Goal: Task Accomplishment & Management: Complete application form

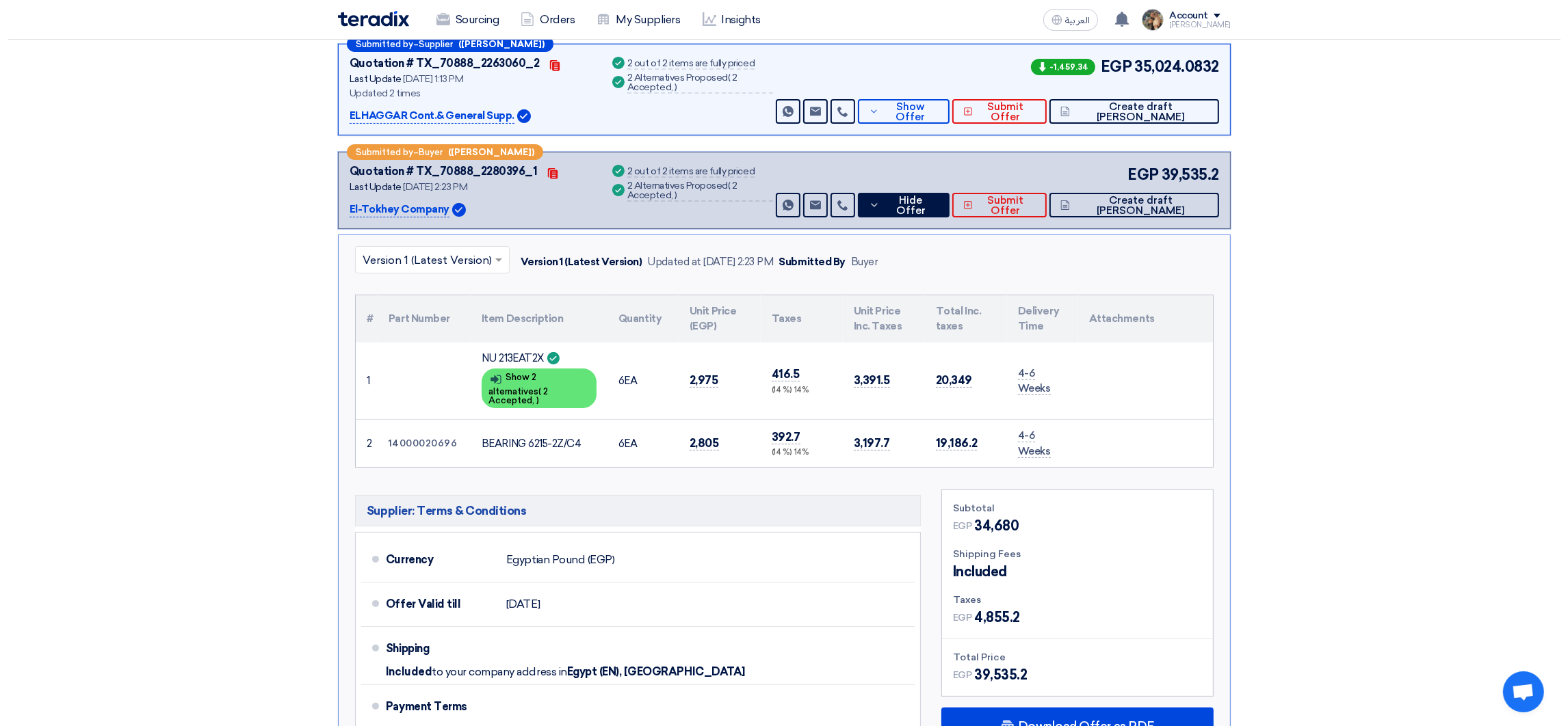
scroll to position [205, 0]
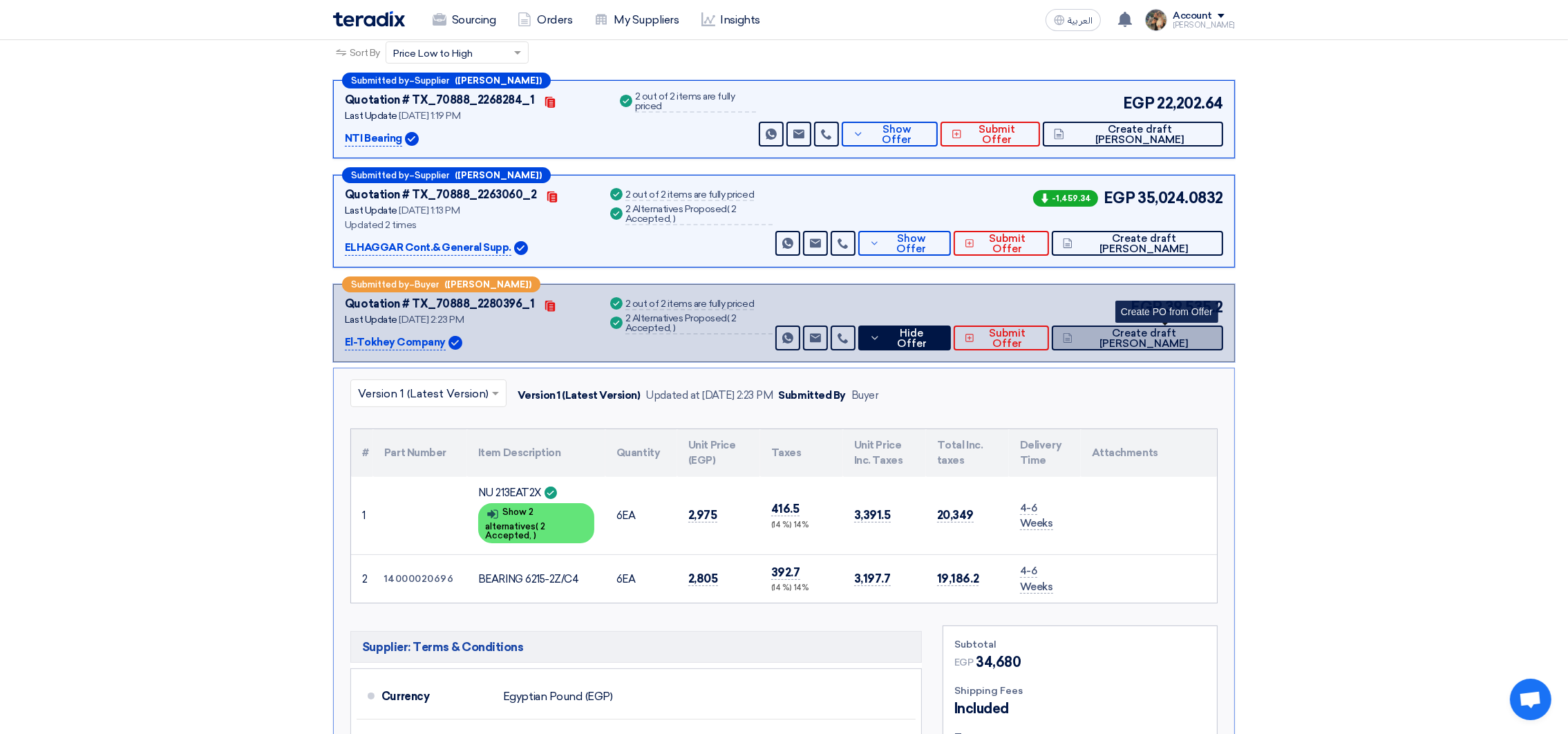
click at [1130, 341] on button "Create draft [PERSON_NAME]" at bounding box center [1137, 338] width 171 height 25
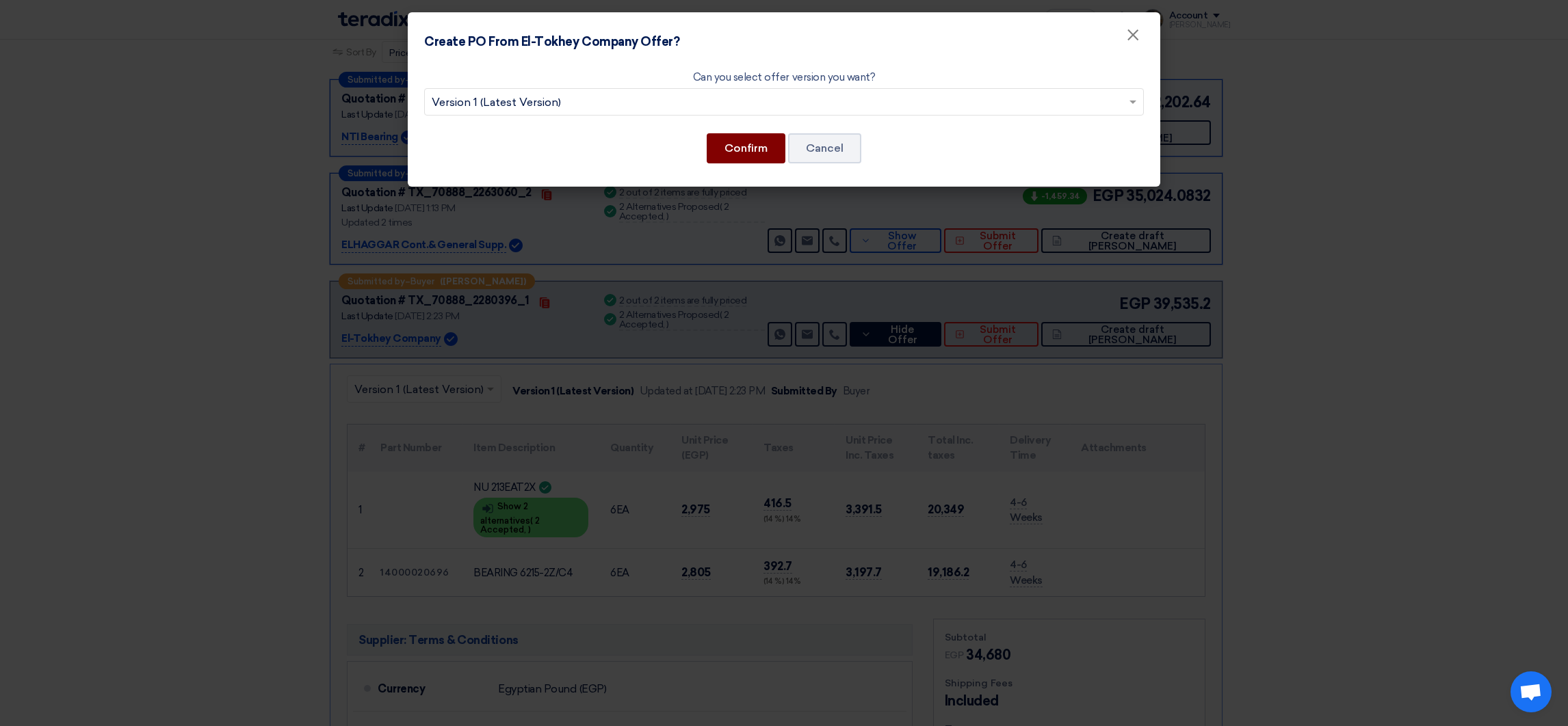
click at [758, 140] on button "Confirm" at bounding box center [746, 148] width 79 height 30
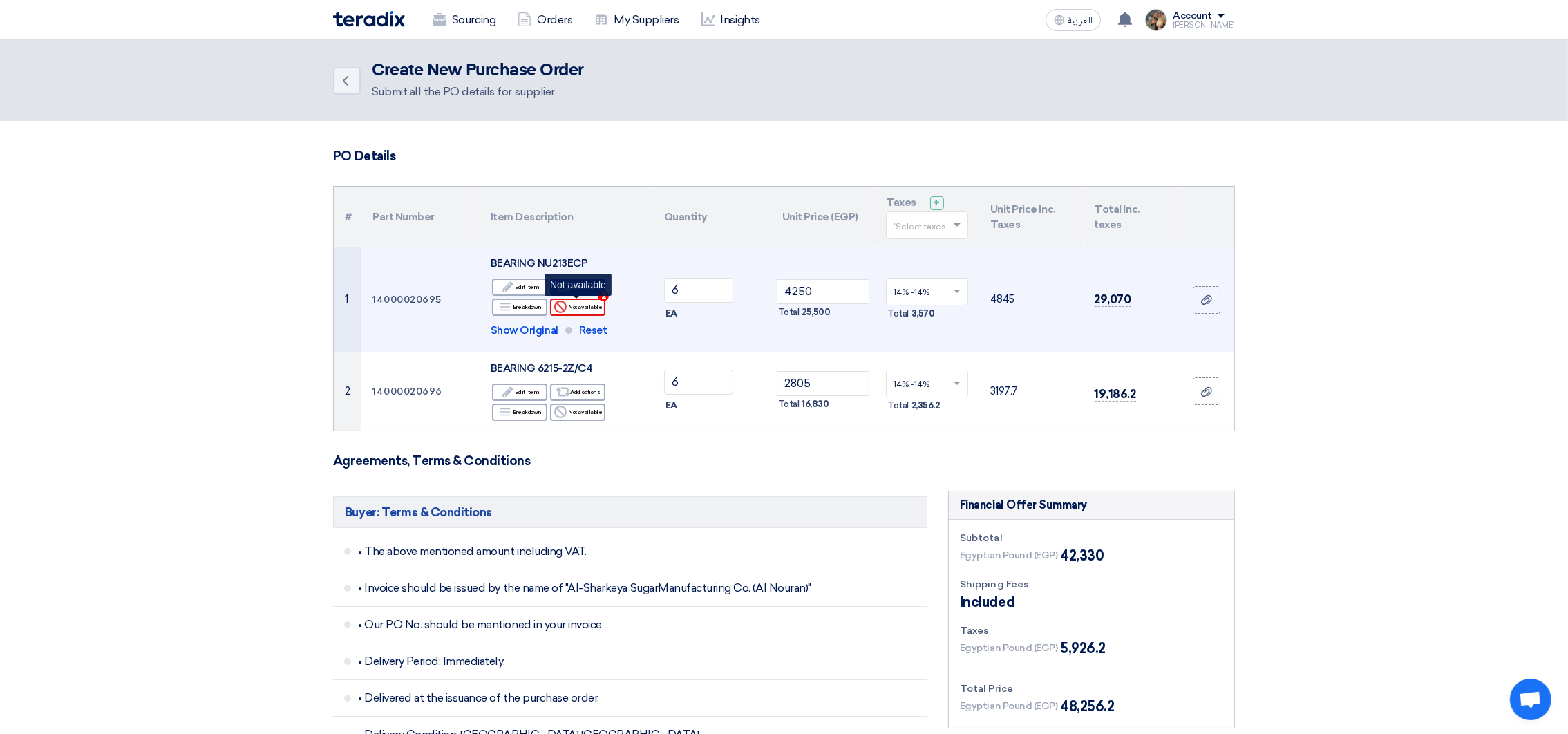
click at [574, 310] on div "Reject Not available" at bounding box center [578, 307] width 56 height 18
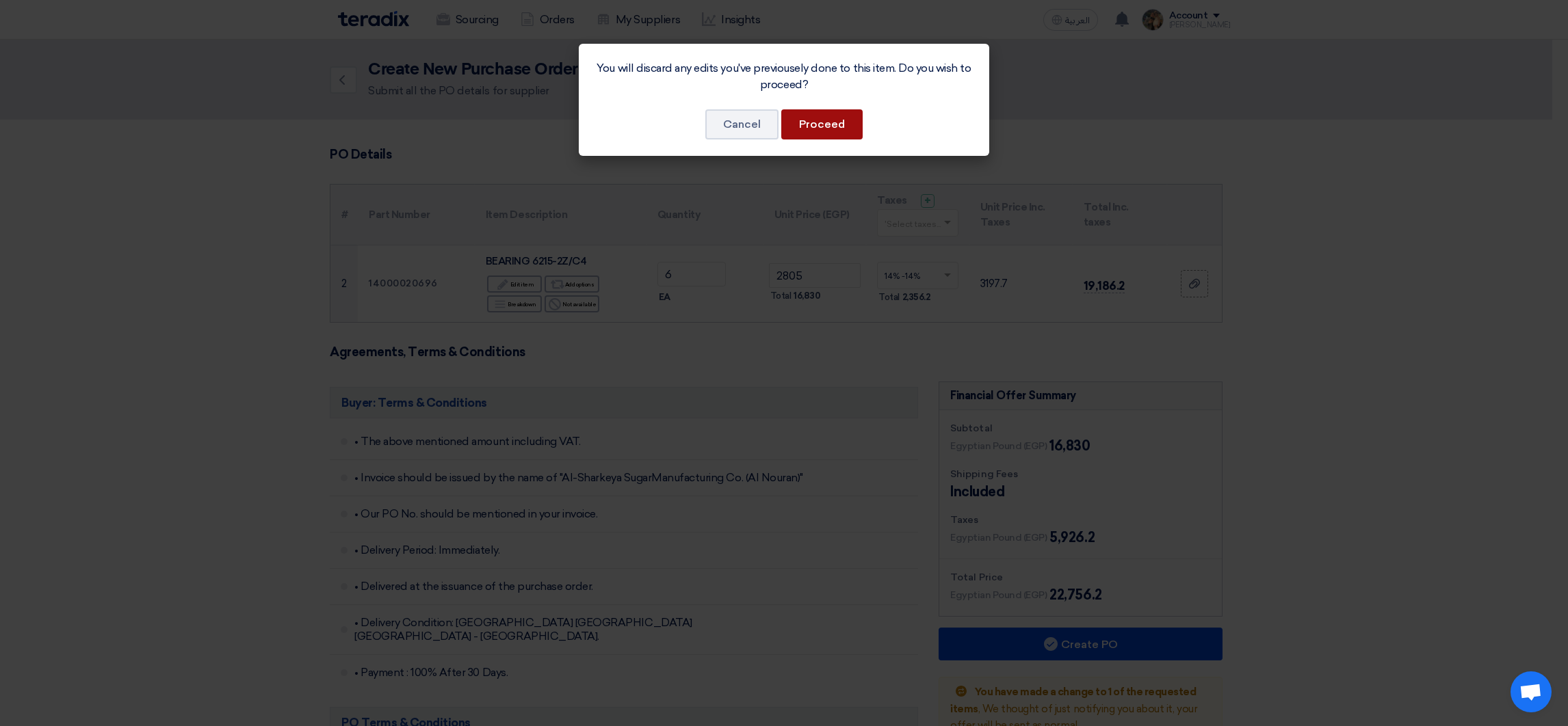
click at [819, 117] on button "Proceed" at bounding box center [822, 125] width 82 height 30
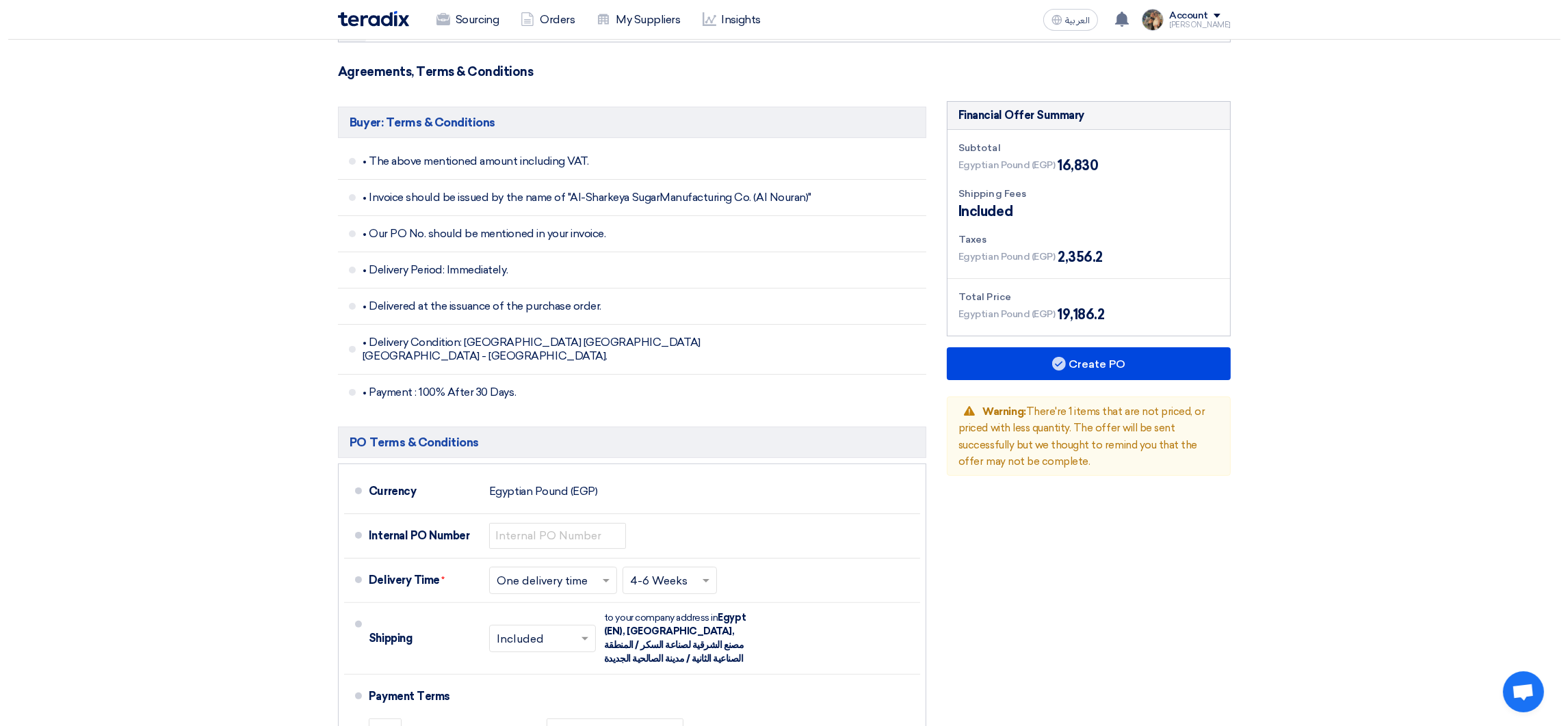
scroll to position [513, 0]
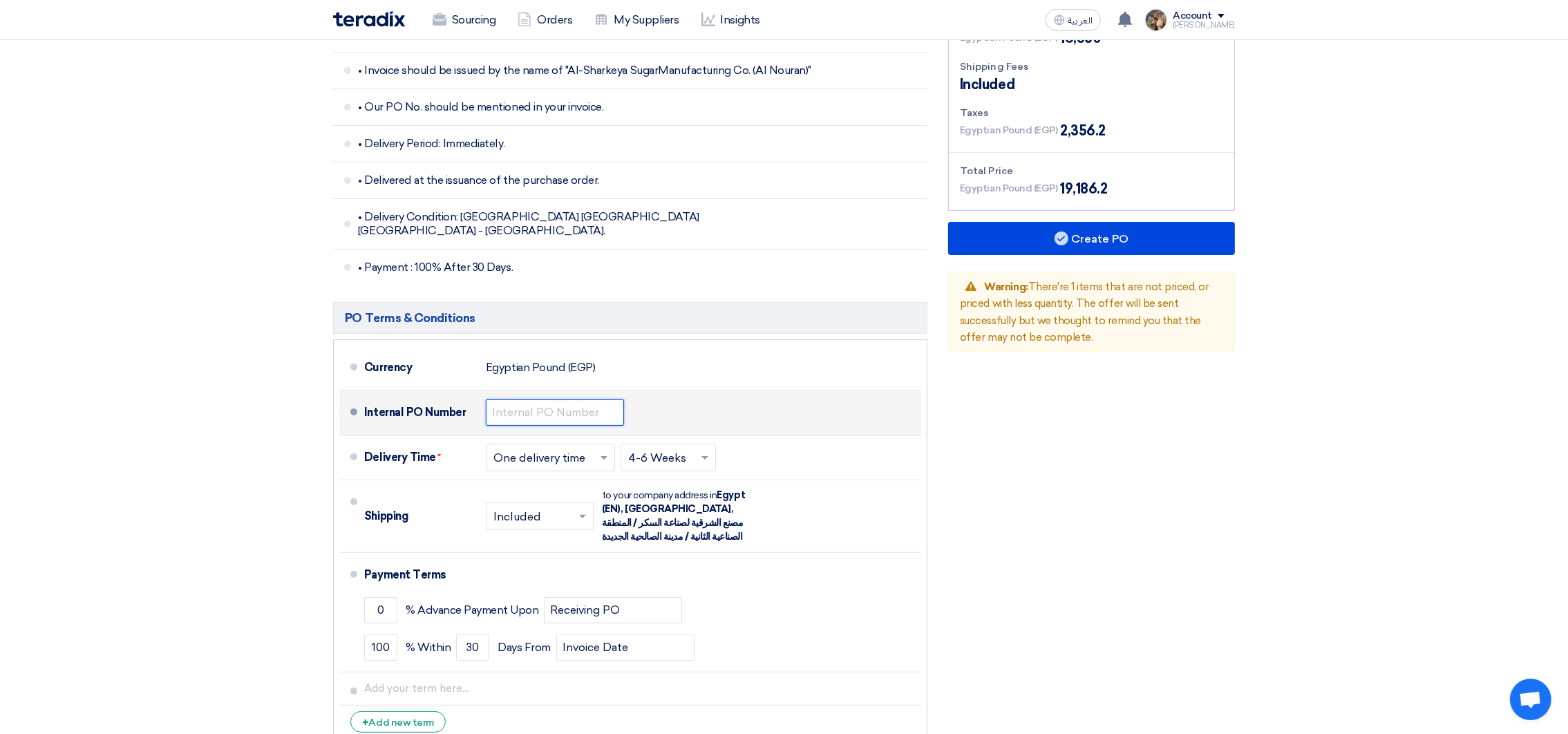
click at [549, 400] on input "text" at bounding box center [554, 413] width 138 height 26
drag, startPoint x: 532, startPoint y: 404, endPoint x: 567, endPoint y: 399, distance: 35.4
click at [567, 400] on input "4500007236" at bounding box center [554, 413] width 138 height 26
paste input "9439"
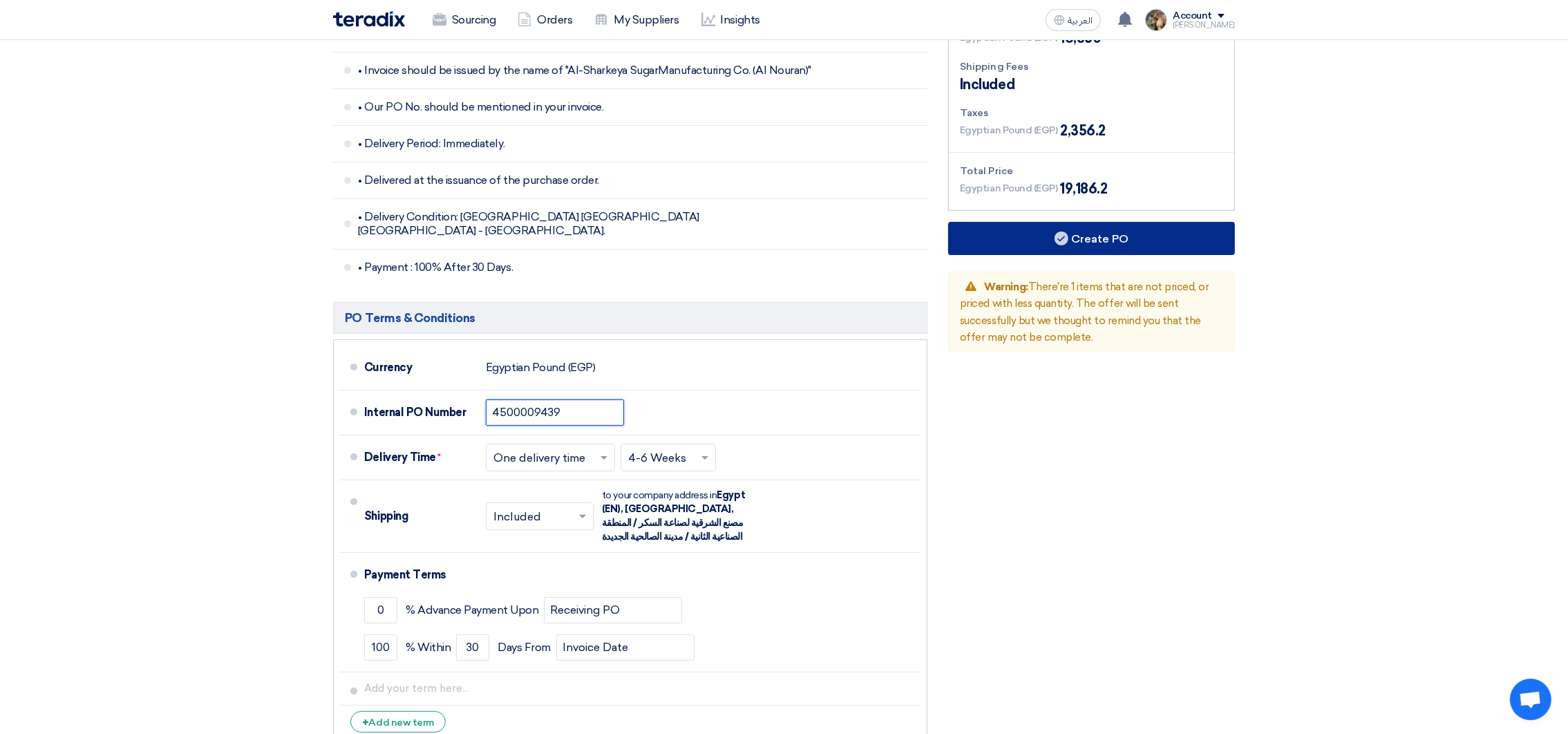
type input "4500009439"
click at [1109, 247] on button "Create PO" at bounding box center [1092, 239] width 287 height 33
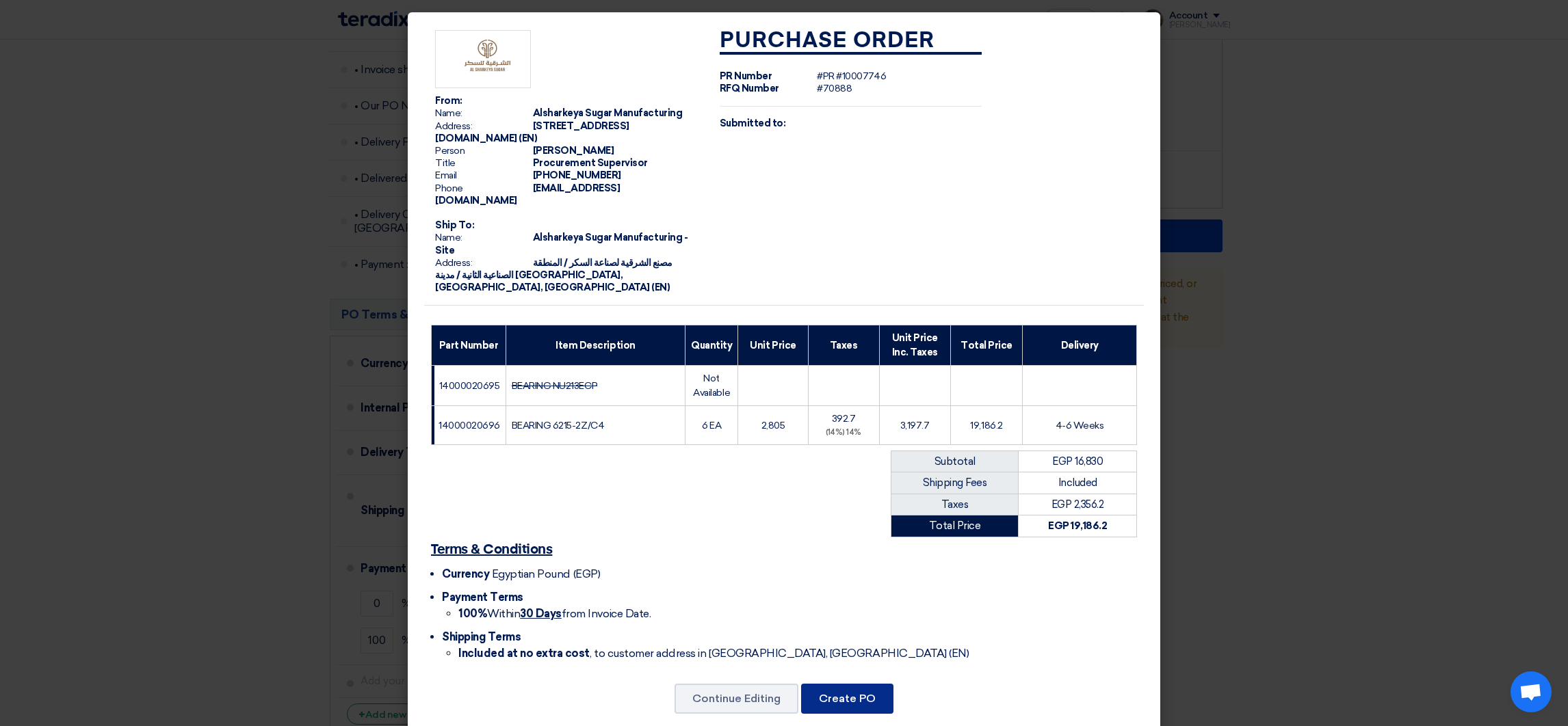
click at [840, 699] on button "Create PO" at bounding box center [847, 699] width 93 height 30
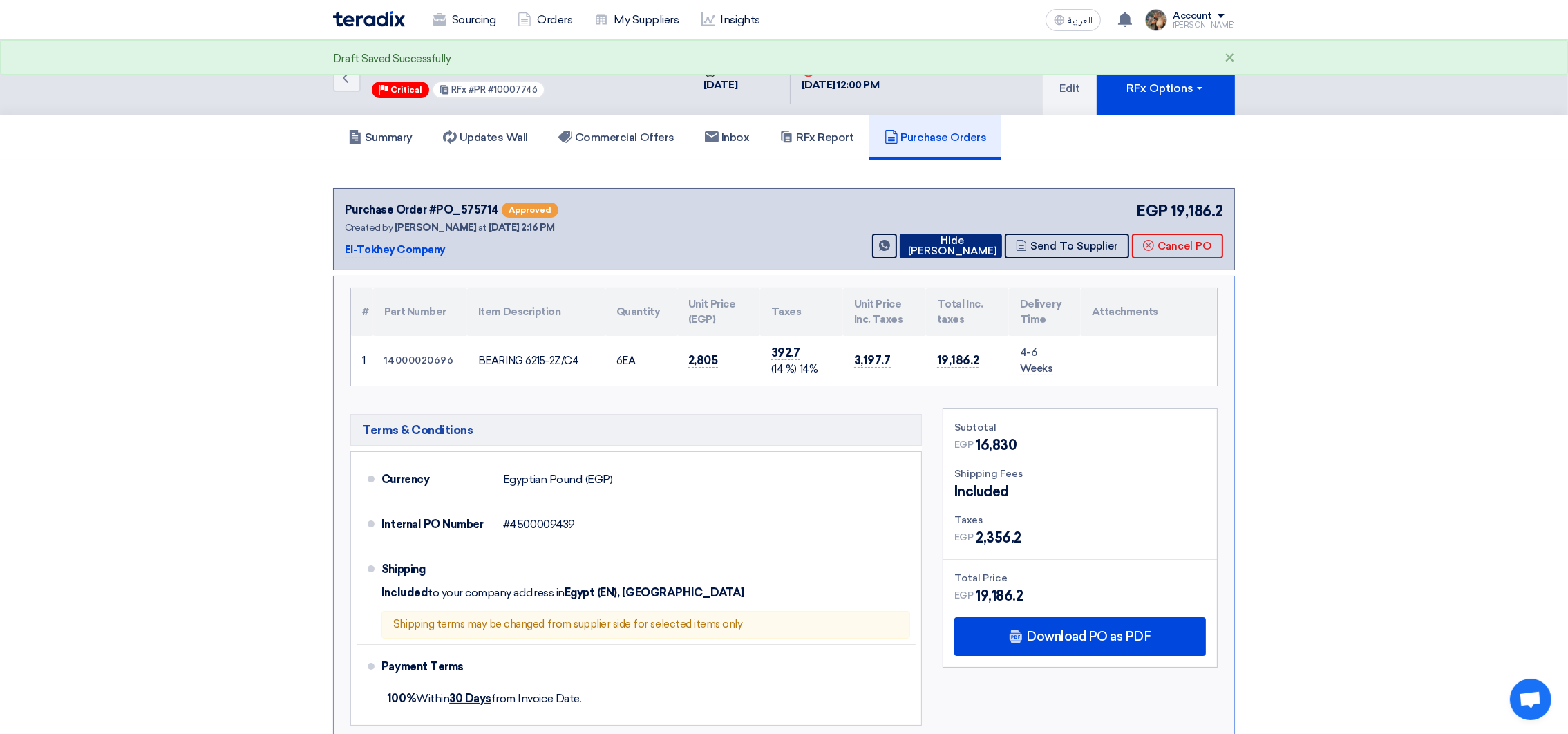
click at [942, 235] on button "Hide [PERSON_NAME]" at bounding box center [951, 245] width 103 height 25
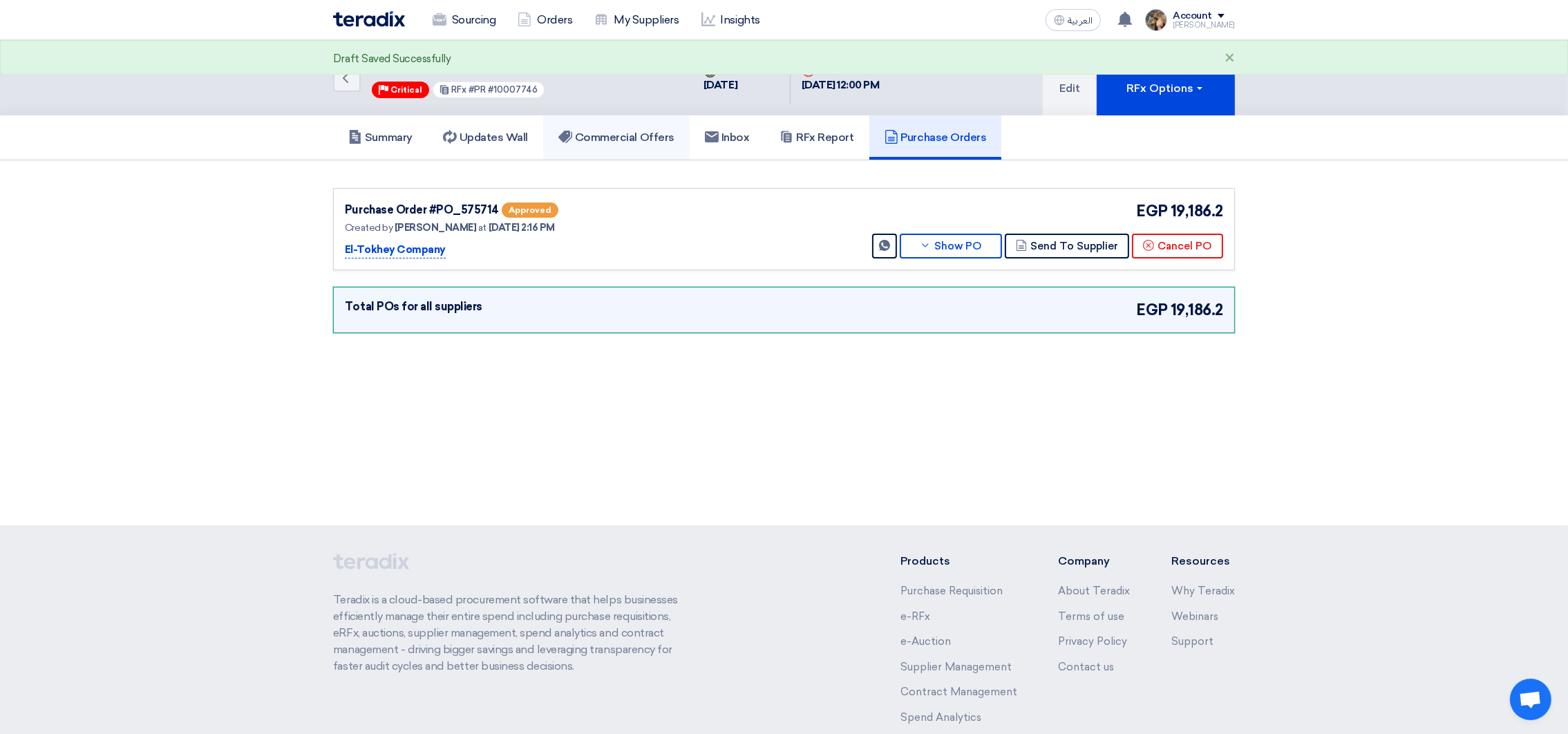
click at [611, 140] on h5 "Commercial Offers" at bounding box center [617, 137] width 117 height 14
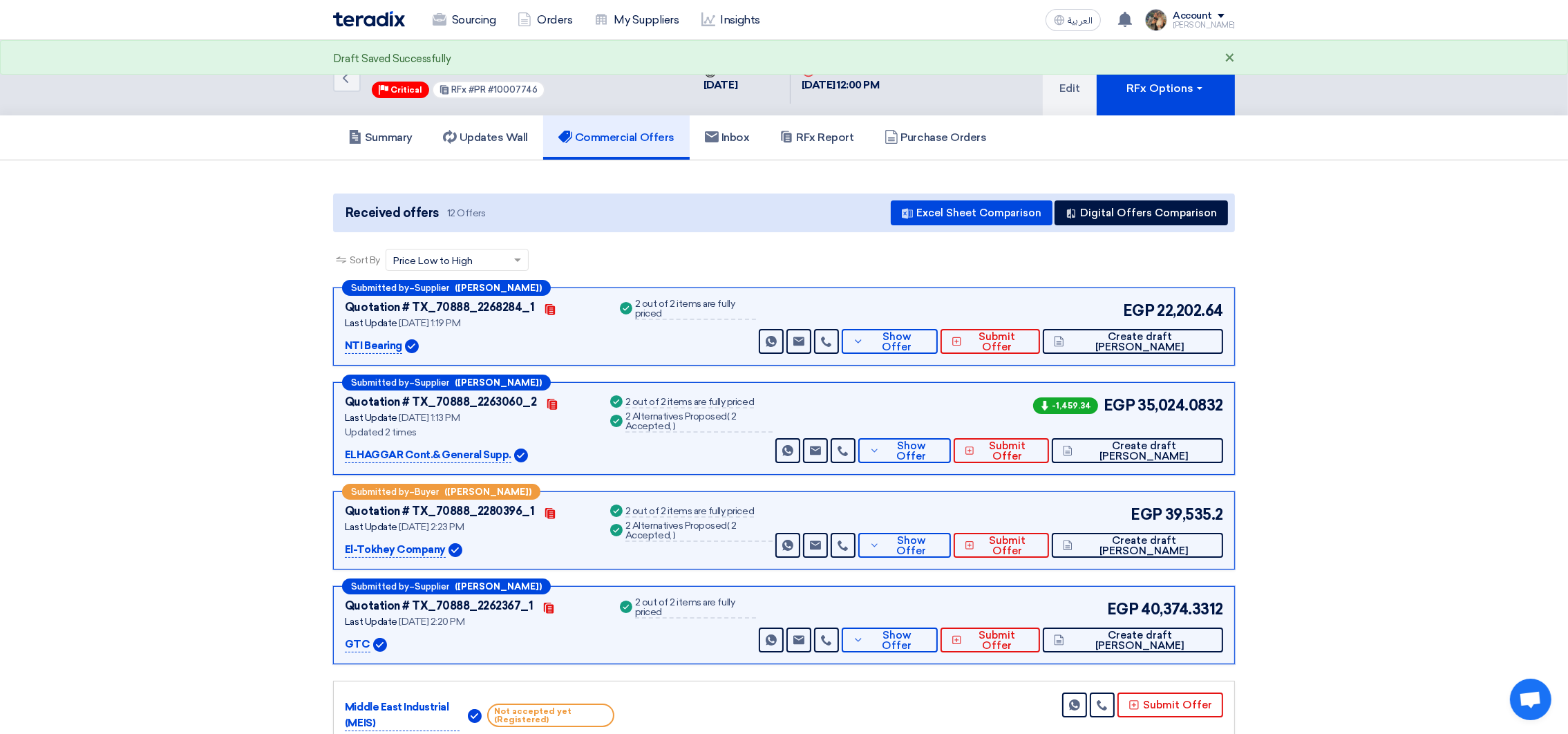
click at [1229, 55] on div "×" at bounding box center [1229, 59] width 10 height 17
